Goal: Information Seeking & Learning: Learn about a topic

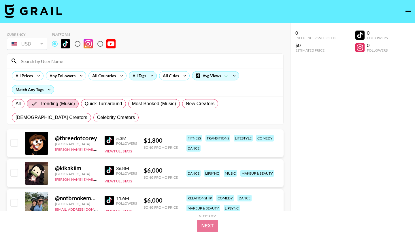
click at [137, 79] on div "All Tags" at bounding box center [138, 76] width 18 height 9
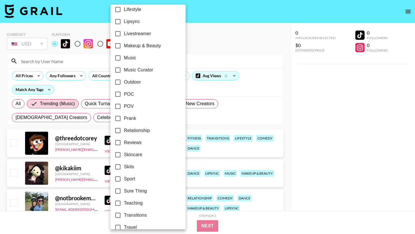
scroll to position [309, 0]
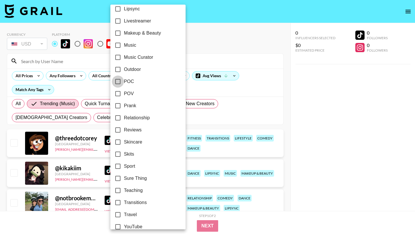
click at [121, 84] on input "POC" at bounding box center [118, 82] width 12 height 12
checkbox input "true"
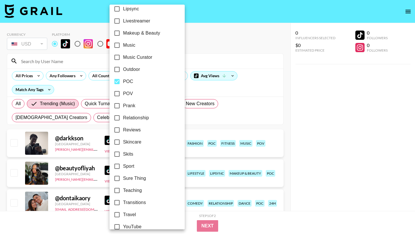
click at [185, 43] on div at bounding box center [207, 117] width 415 height 234
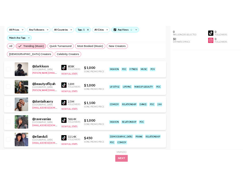
scroll to position [71, 0]
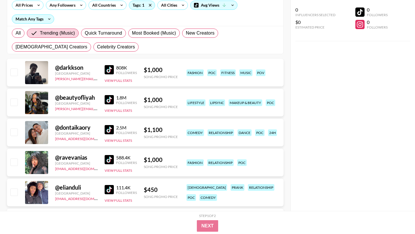
click at [110, 101] on img at bounding box center [109, 99] width 9 height 9
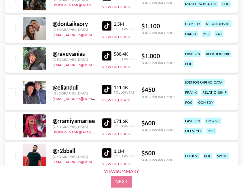
scroll to position [242, 0]
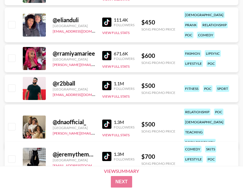
click at [110, 52] on img at bounding box center [106, 55] width 9 height 9
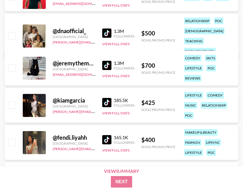
scroll to position [349, 0]
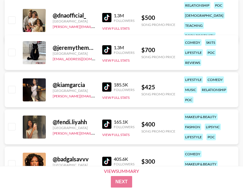
click at [111, 125] on img at bounding box center [106, 124] width 9 height 9
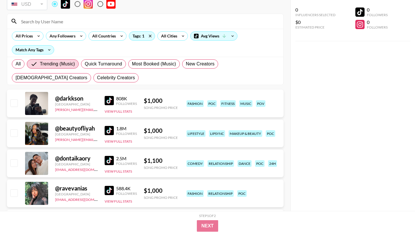
scroll to position [0, 0]
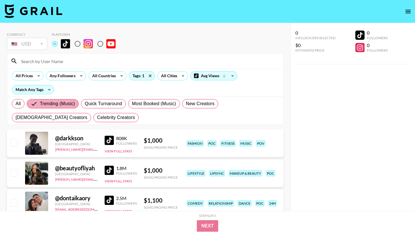
click at [65, 106] on span "Trending (Music)" at bounding box center [57, 103] width 35 height 7
click at [40, 106] on input "Trending (Music)" at bounding box center [35, 103] width 9 height 7
click at [19, 102] on span "All" at bounding box center [18, 103] width 5 height 7
click at [16, 104] on input "All" at bounding box center [16, 104] width 0 height 0
radio input "true"
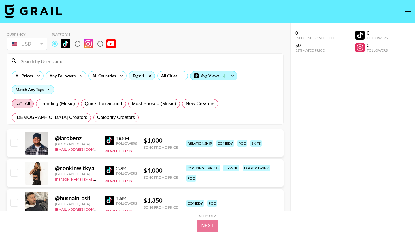
click at [223, 74] on icon at bounding box center [224, 75] width 5 height 5
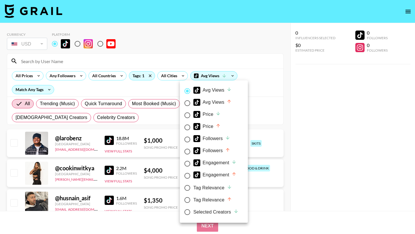
click at [226, 53] on div at bounding box center [207, 117] width 415 height 234
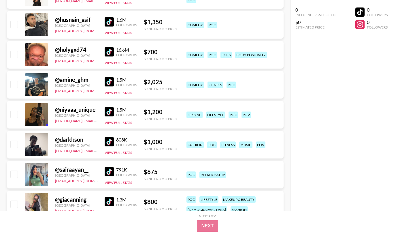
scroll to position [237, 0]
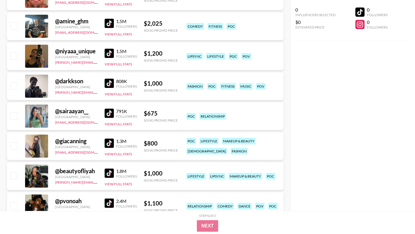
click at [108, 142] on img at bounding box center [109, 143] width 9 height 9
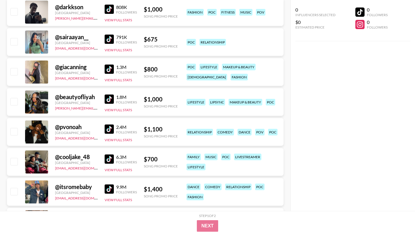
scroll to position [311, 0]
click at [110, 129] on img at bounding box center [109, 128] width 9 height 9
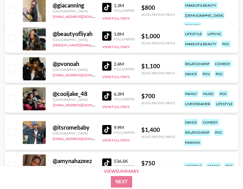
scroll to position [463, 0]
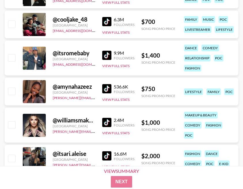
click at [110, 88] on img at bounding box center [106, 88] width 9 height 9
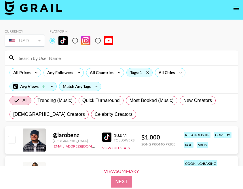
scroll to position [0, 0]
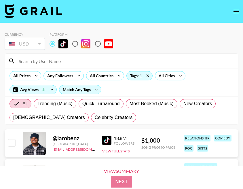
click at [64, 60] on input at bounding box center [125, 61] width 220 height 9
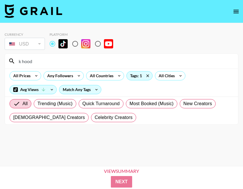
type input "k hood"
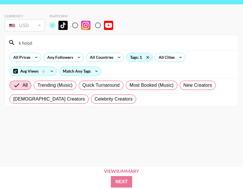
click at [37, 45] on input "k hood" at bounding box center [125, 42] width 220 height 9
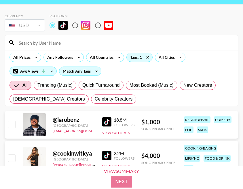
scroll to position [11, 0]
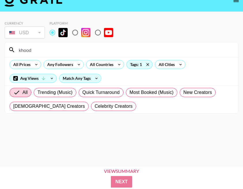
type input "khood"
